Goal: Subscribe to service/newsletter

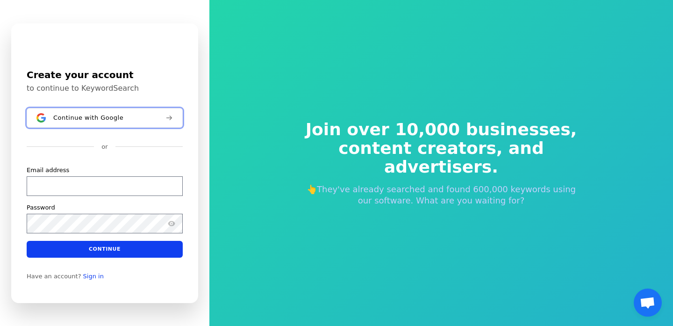
click at [112, 112] on button "Continue with Google" at bounding box center [105, 118] width 156 height 20
